Goal: Book appointment/travel/reservation

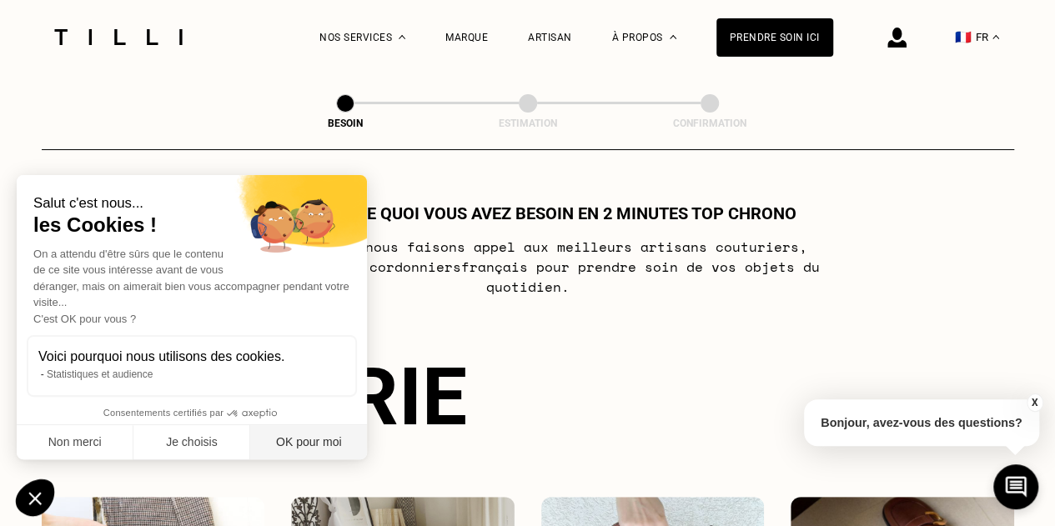
click at [314, 443] on button "OK pour moi" at bounding box center [308, 442] width 117 height 35
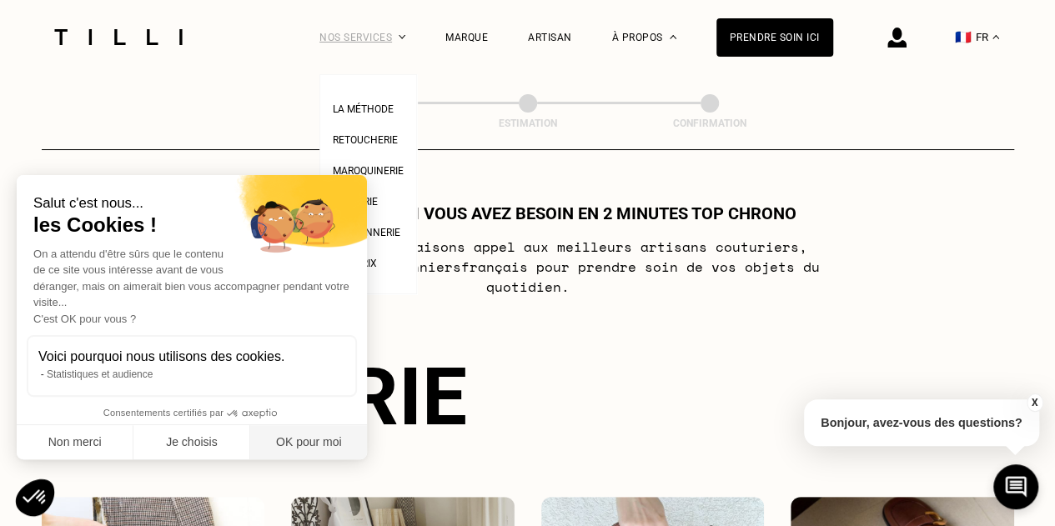
checkbox input "true"
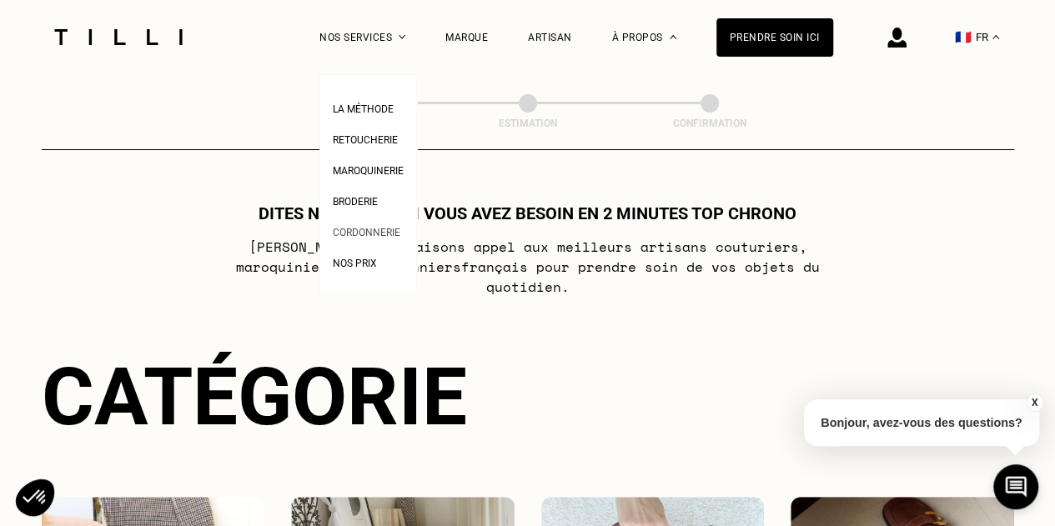
click at [375, 238] on span "Cordonnerie" at bounding box center [367, 233] width 68 height 12
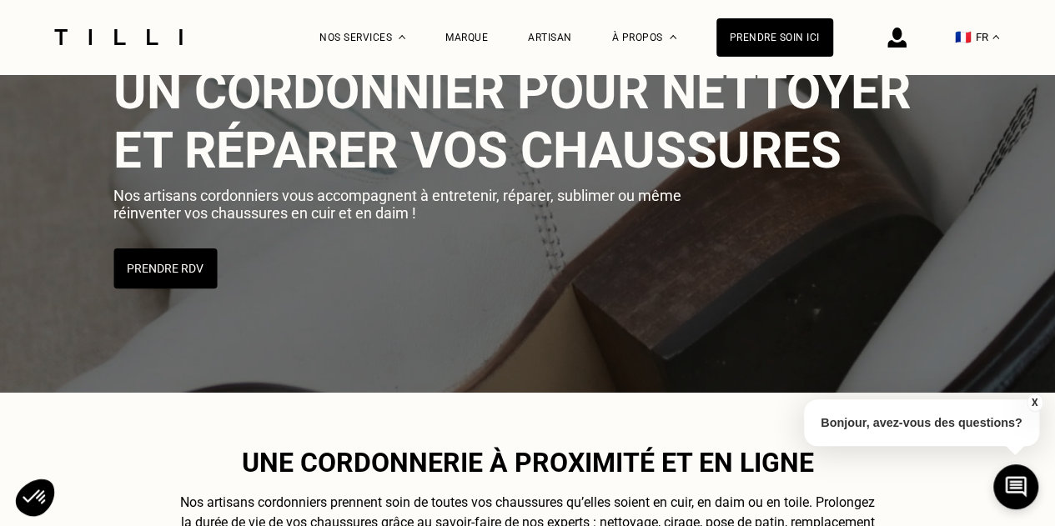
scroll to position [118, 0]
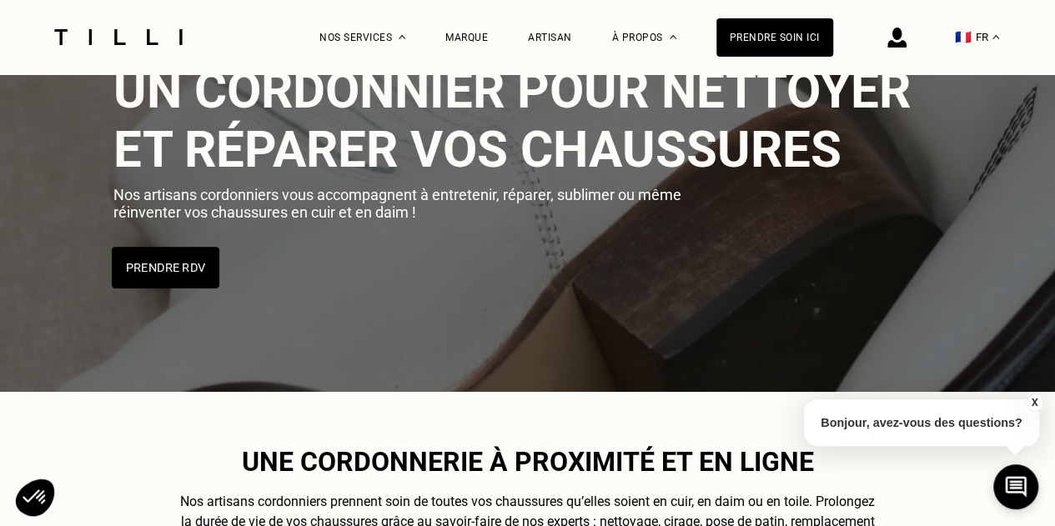
click at [190, 263] on button "Prendre RDV" at bounding box center [166, 268] width 108 height 42
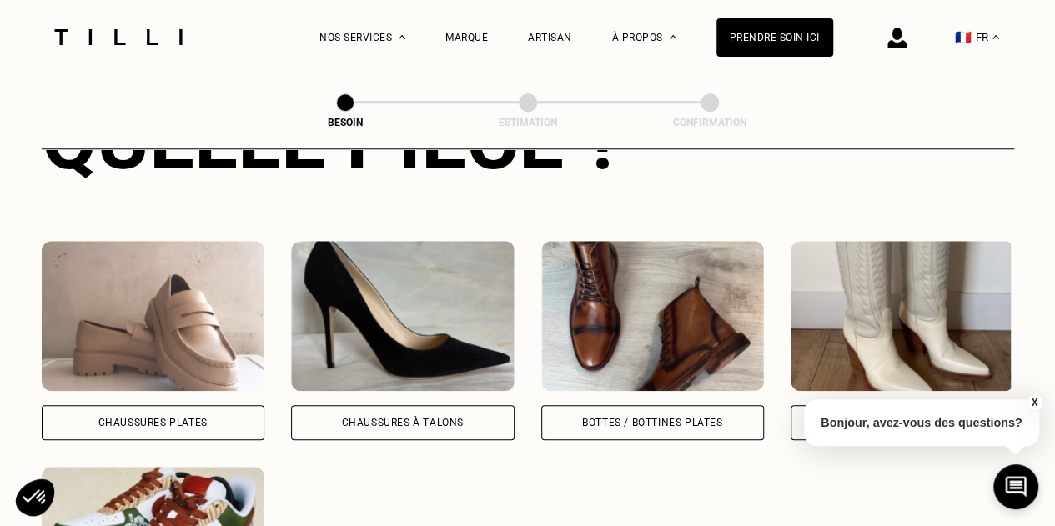
scroll to position [830, 0]
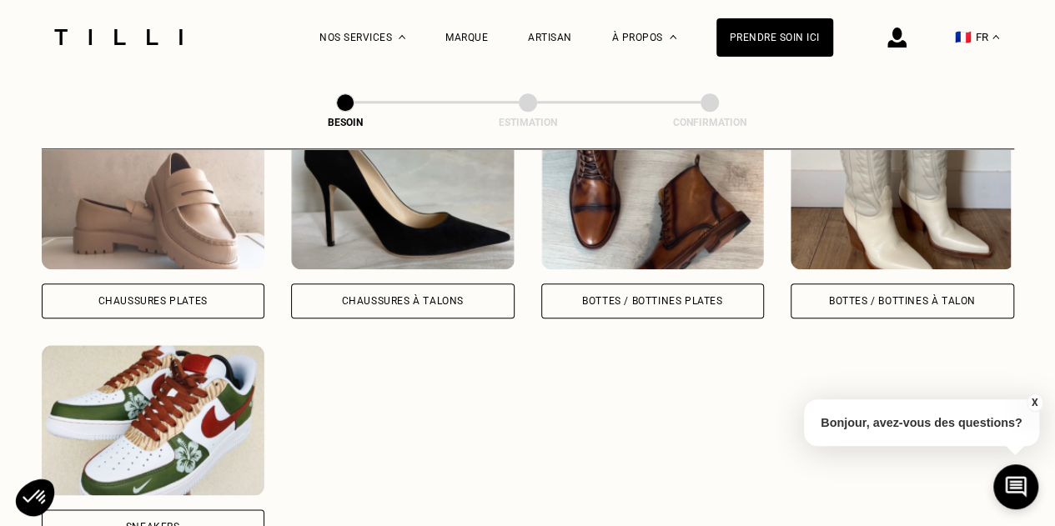
click at [375, 296] on div "Chaussures à Talons" at bounding box center [403, 301] width 122 height 10
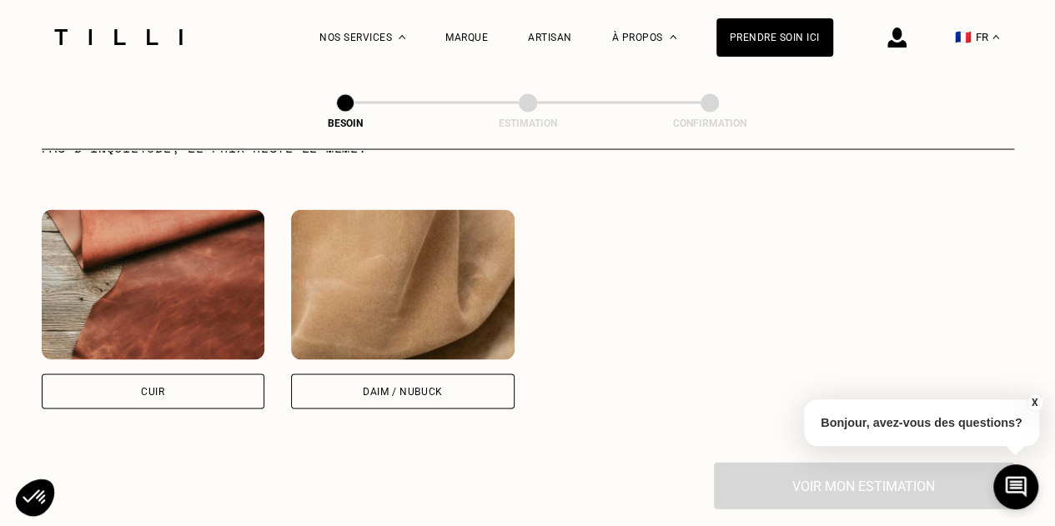
scroll to position [1527, 0]
click at [373, 391] on div "Daim / Nubuck" at bounding box center [402, 390] width 223 height 35
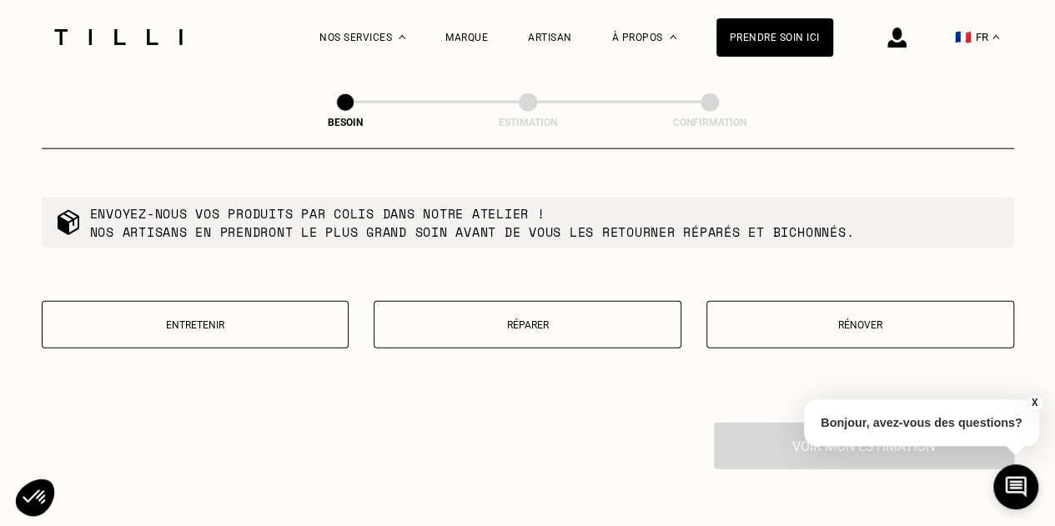
scroll to position [1993, 0]
click at [432, 318] on p "Réparer" at bounding box center [527, 324] width 289 height 12
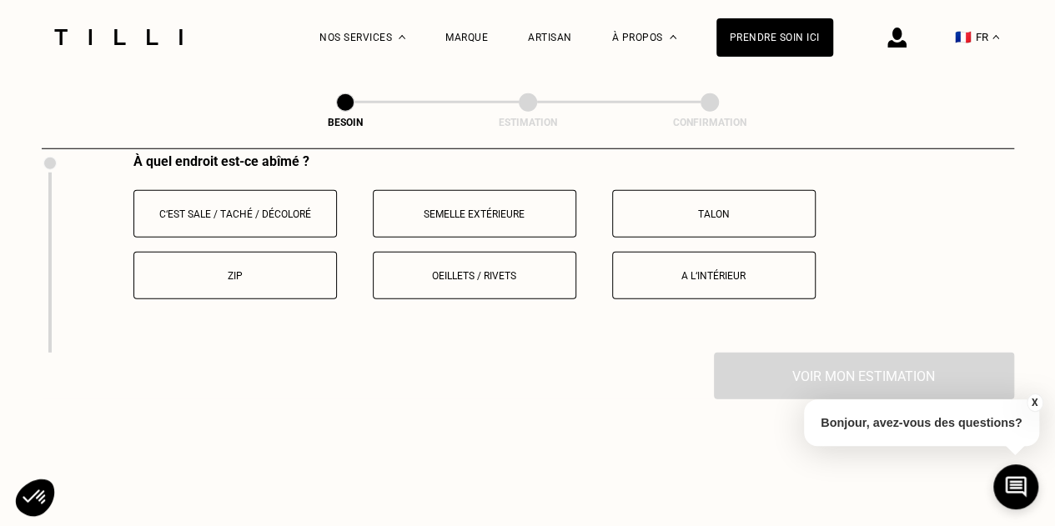
scroll to position [2261, 0]
click at [472, 208] on p "Semelle extérieure" at bounding box center [474, 214] width 185 height 12
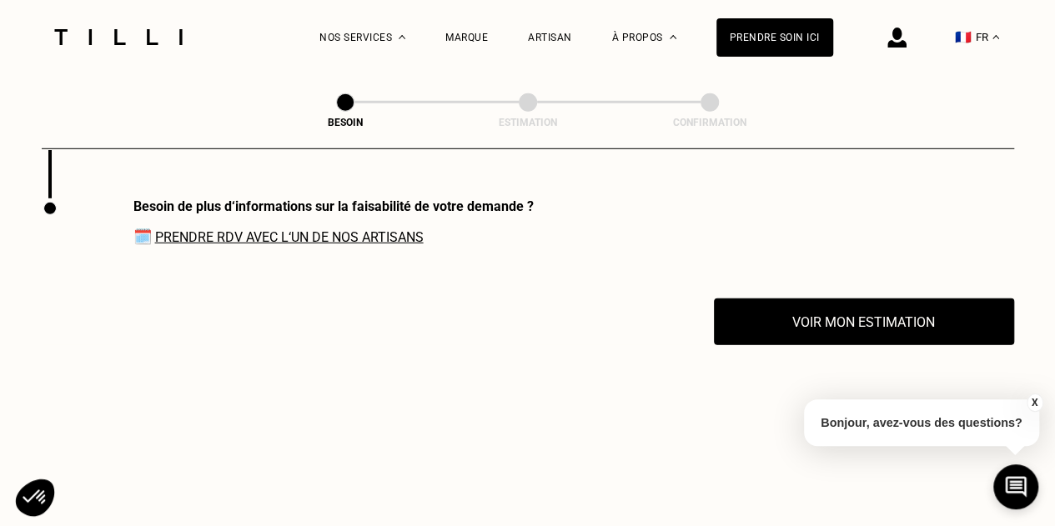
scroll to position [2416, 0]
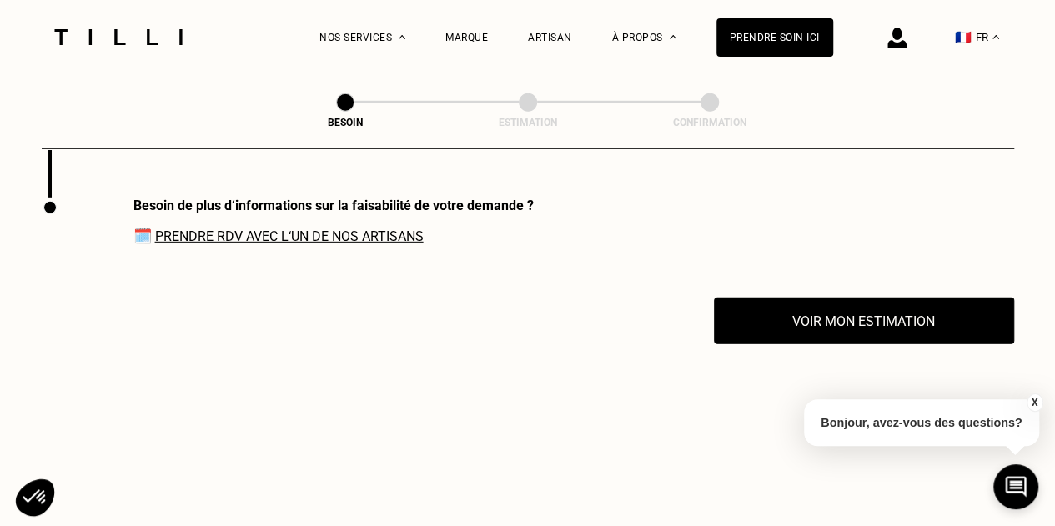
click at [415, 232] on link "Prendre RDV avec l‘un de nos artisans" at bounding box center [289, 236] width 268 height 16
